Goal: Information Seeking & Learning: Learn about a topic

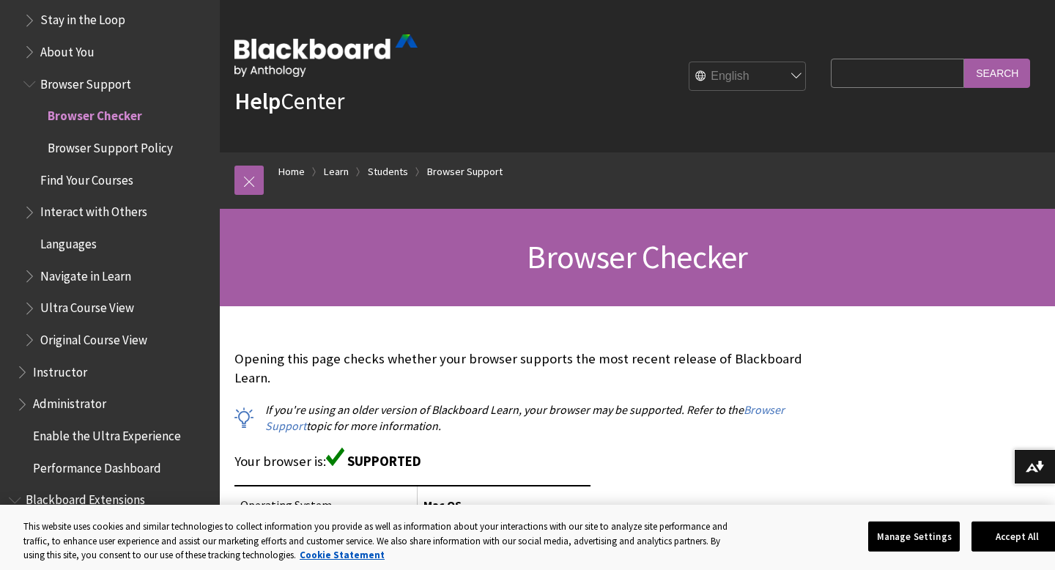
scroll to position [1486, 0]
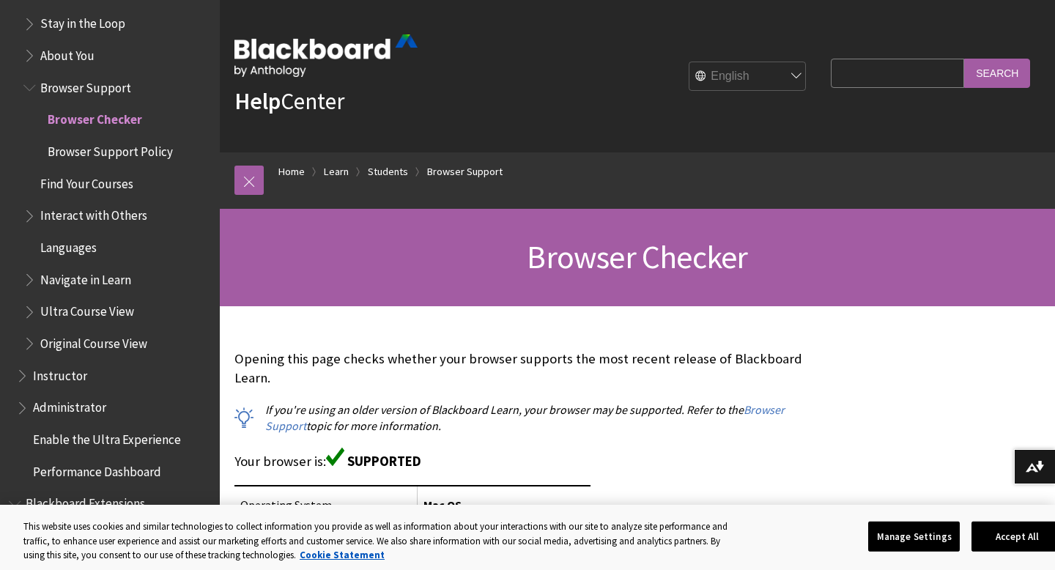
click at [84, 311] on span "Ultra Course View" at bounding box center [87, 310] width 94 height 20
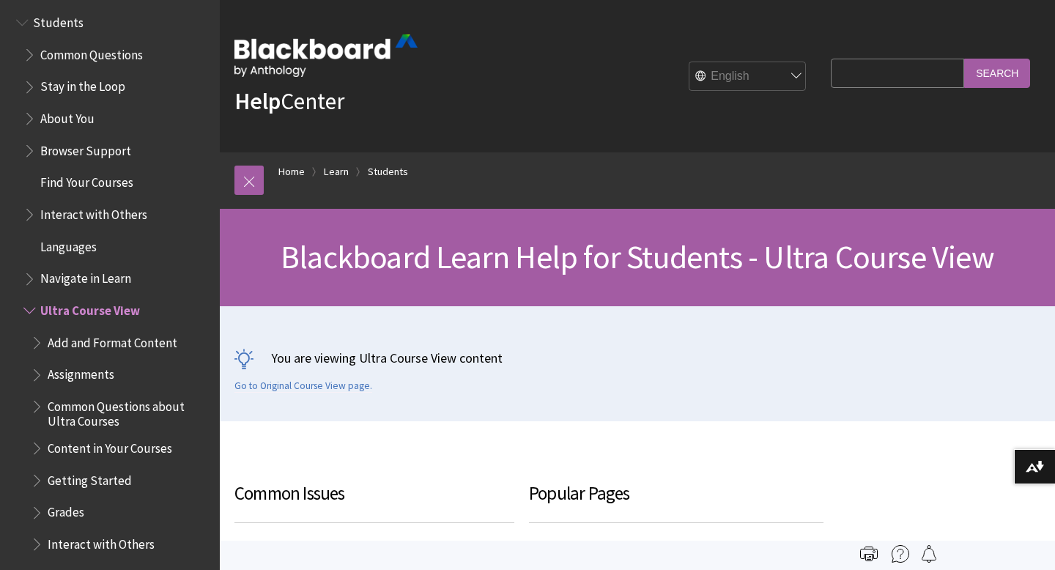
scroll to position [1423, 0]
click at [133, 345] on span "Add and Format Content" at bounding box center [113, 340] width 130 height 20
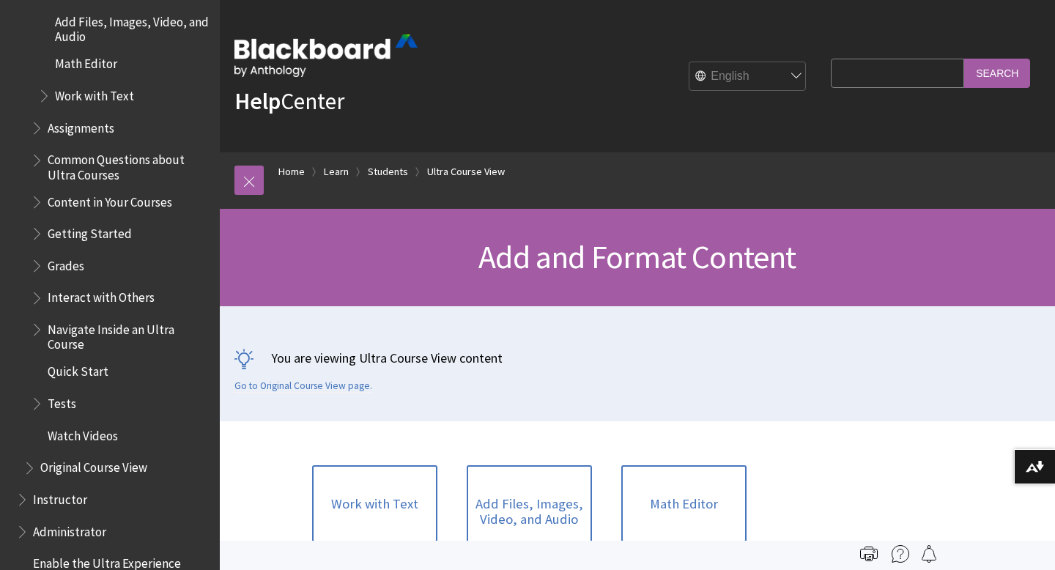
scroll to position [1779, 0]
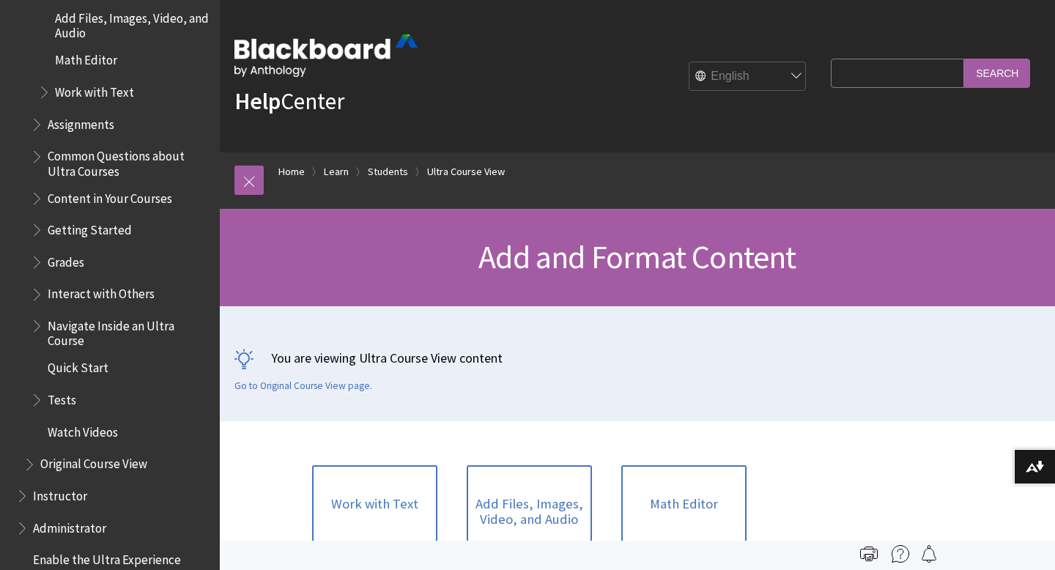
click at [144, 391] on span "Tests" at bounding box center [121, 400] width 180 height 25
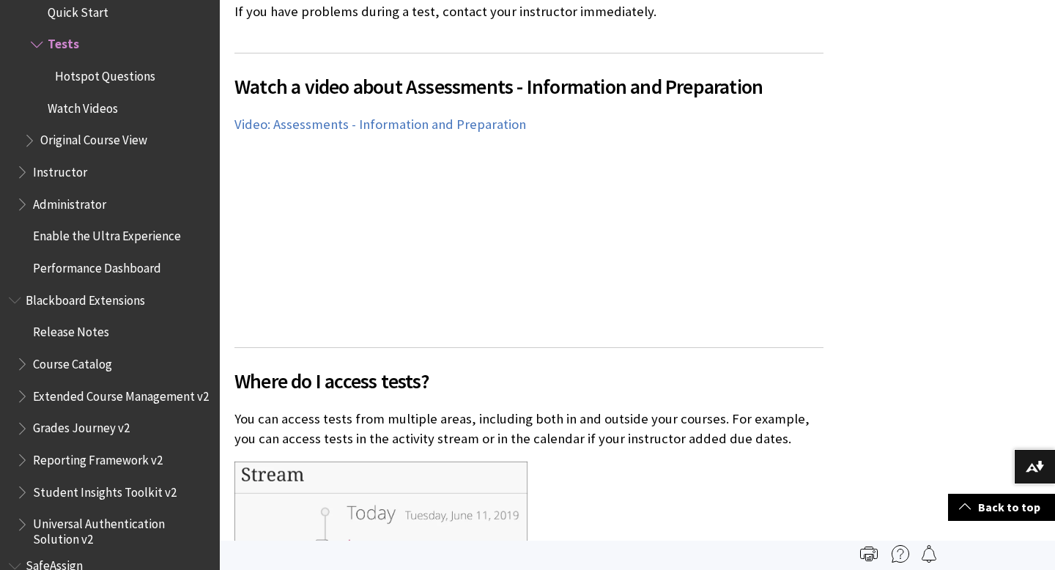
scroll to position [823, 0]
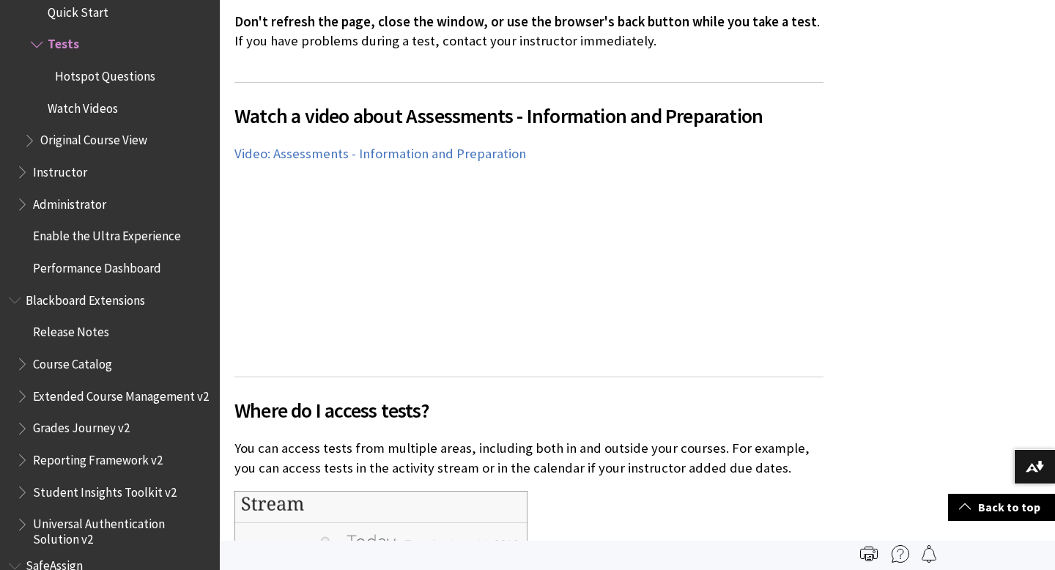
click at [584, 242] on div "Watch a video about Assessments - Information and Preparation The following nar…" at bounding box center [528, 220] width 589 height 277
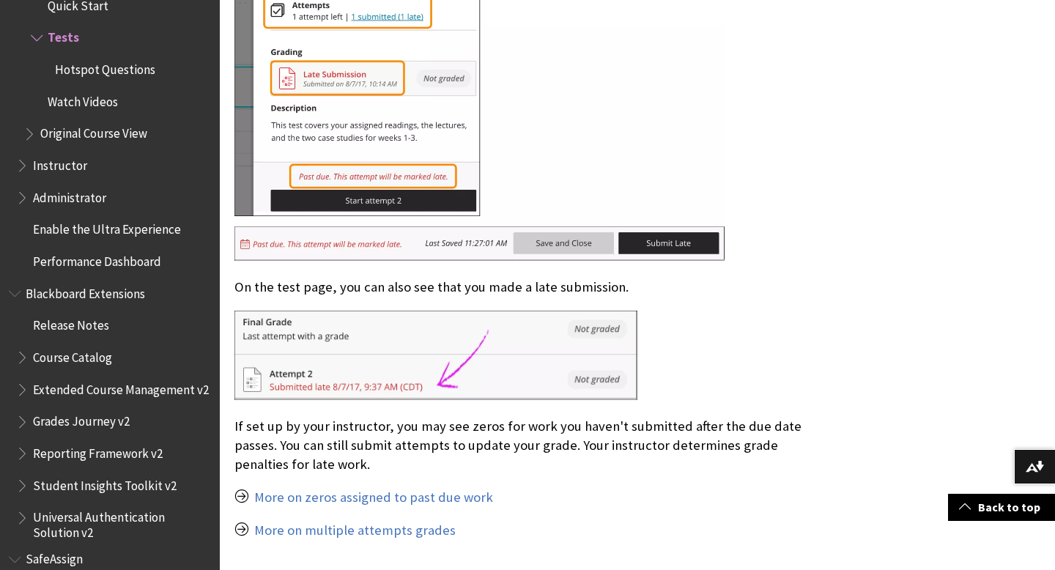
scroll to position [2042, 0]
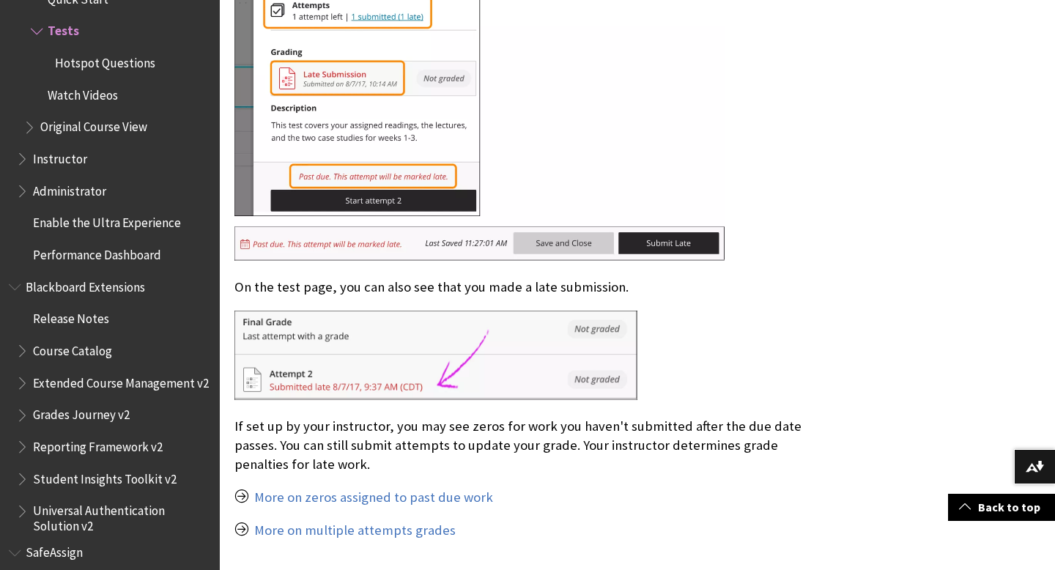
click at [132, 218] on span "Enable the Ultra Experience" at bounding box center [107, 221] width 148 height 20
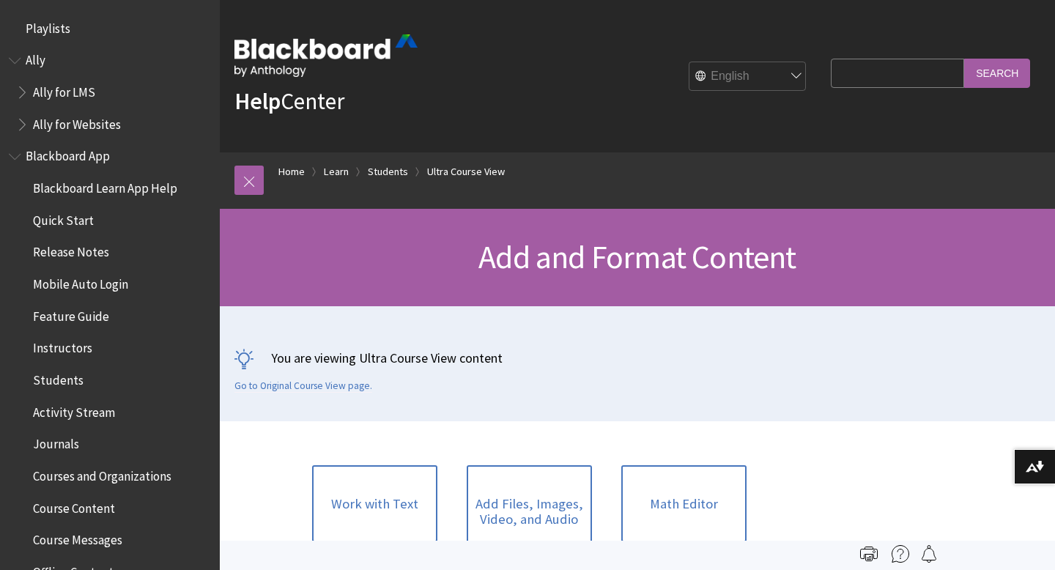
scroll to position [1731, 0]
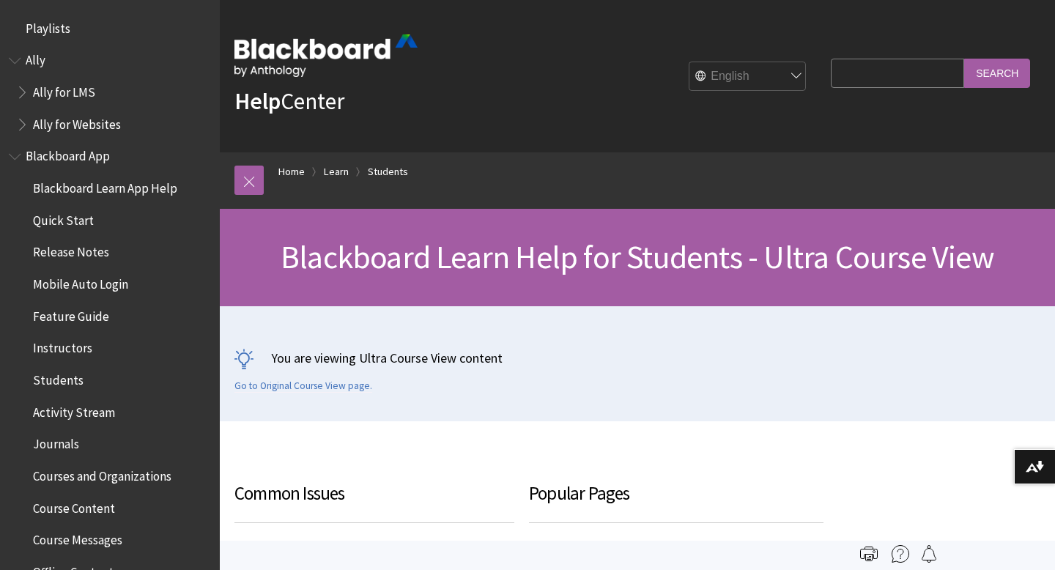
scroll to position [1699, 0]
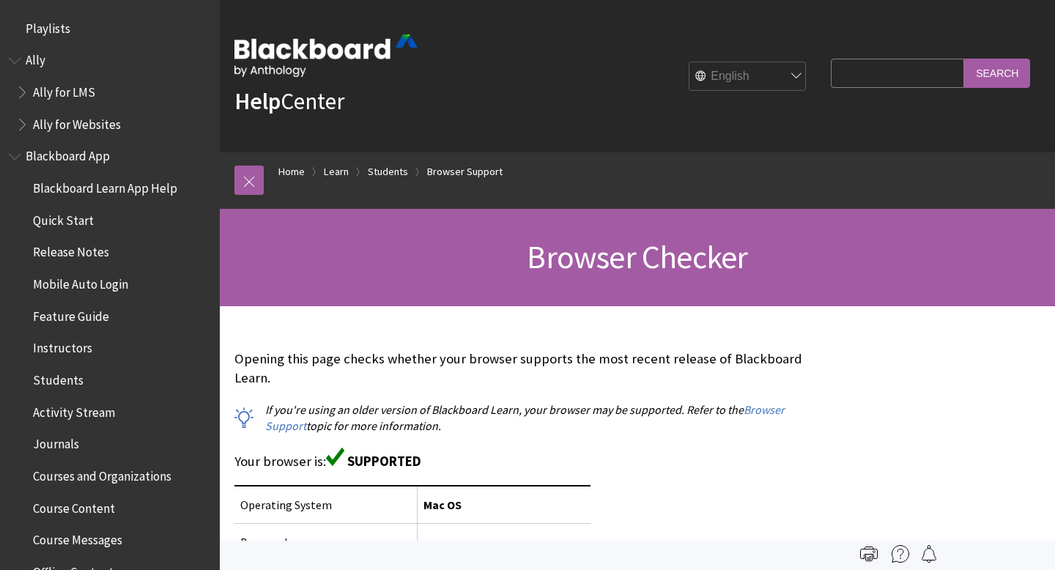
scroll to position [1571, 0]
